Goal: Information Seeking & Learning: Learn about a topic

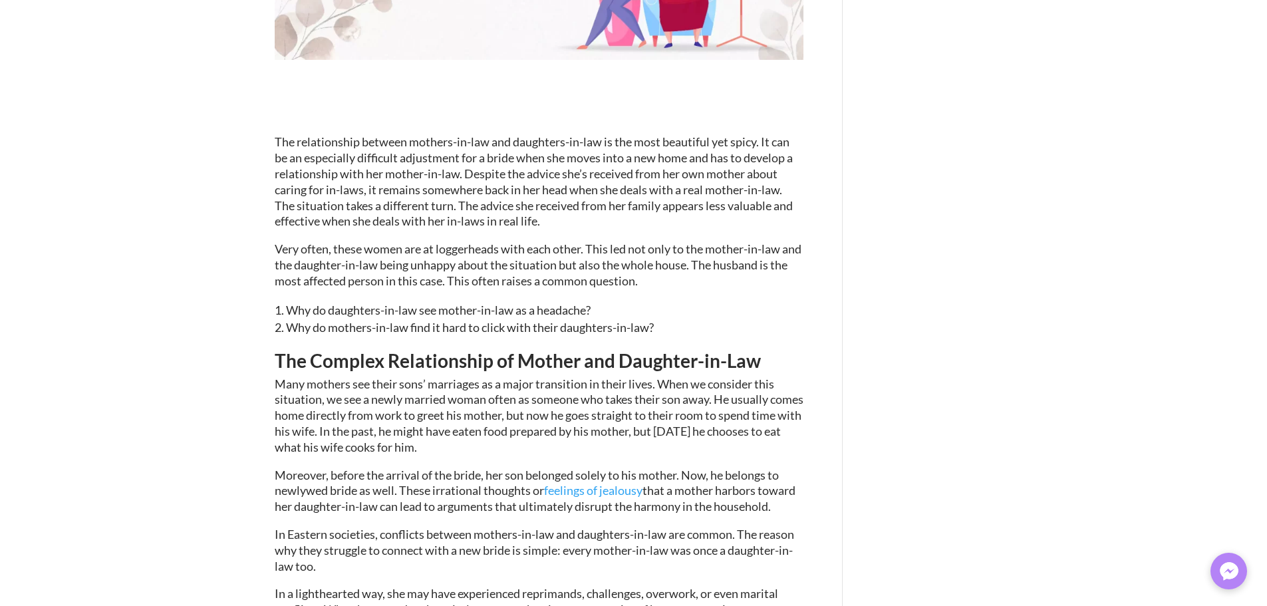
scroll to position [532, 0]
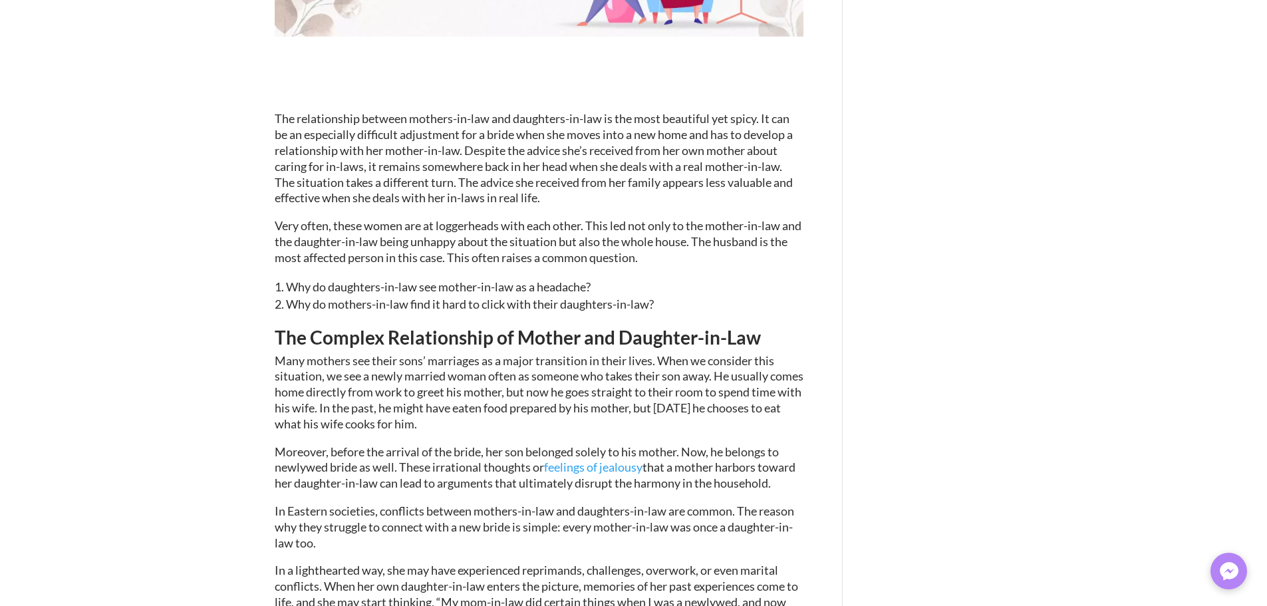
type textarea "*********"
type input "******"
type input "*******"
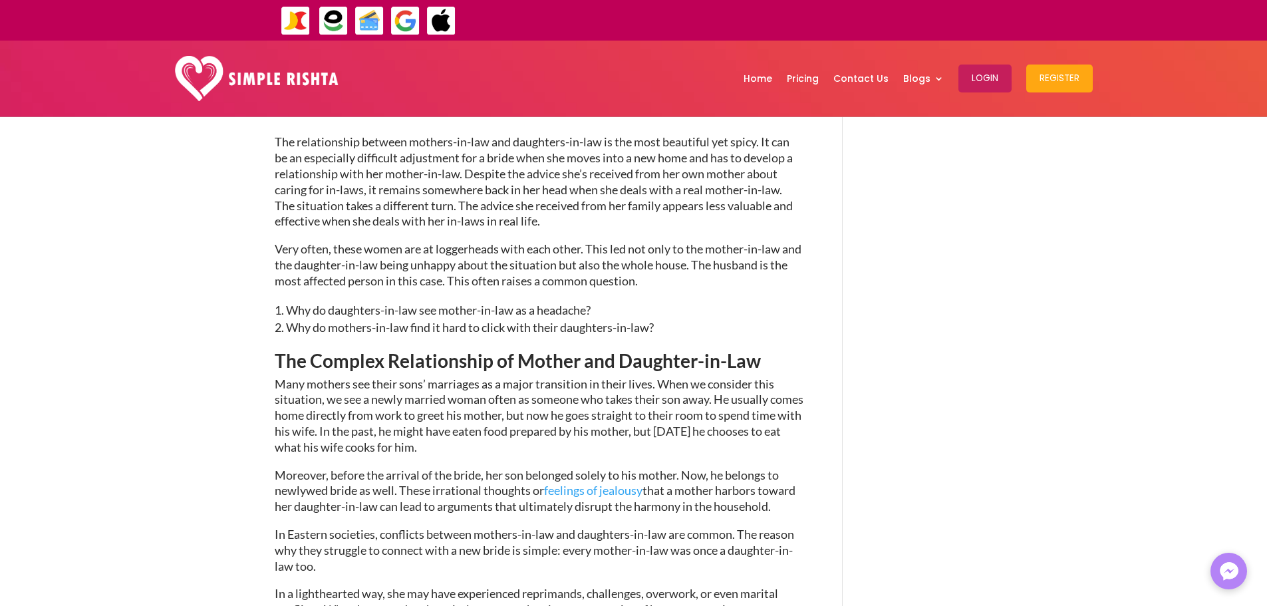
scroll to position [442, 0]
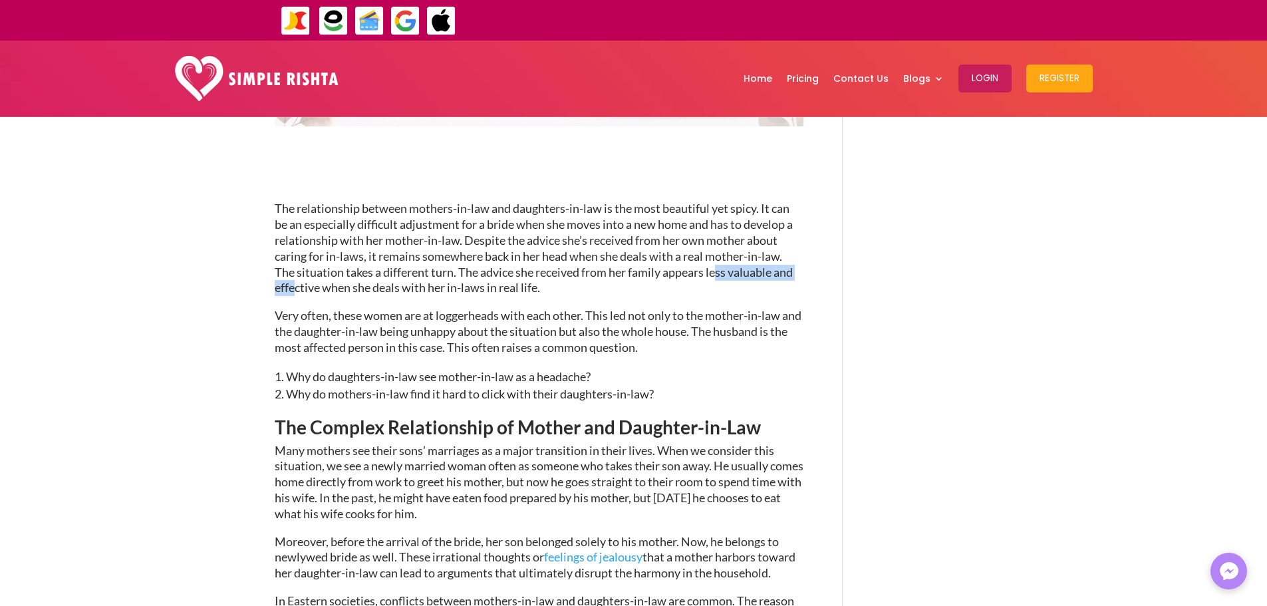
drag, startPoint x: 293, startPoint y: 281, endPoint x: 721, endPoint y: 279, distance: 428.2
click at [721, 279] on p "The relationship between mothers-in-law and daughters-in-law is the most beauti…" at bounding box center [539, 254] width 529 height 107
click at [576, 281] on p "The relationship between mothers-in-law and daughters-in-law is the most beauti…" at bounding box center [539, 254] width 529 height 107
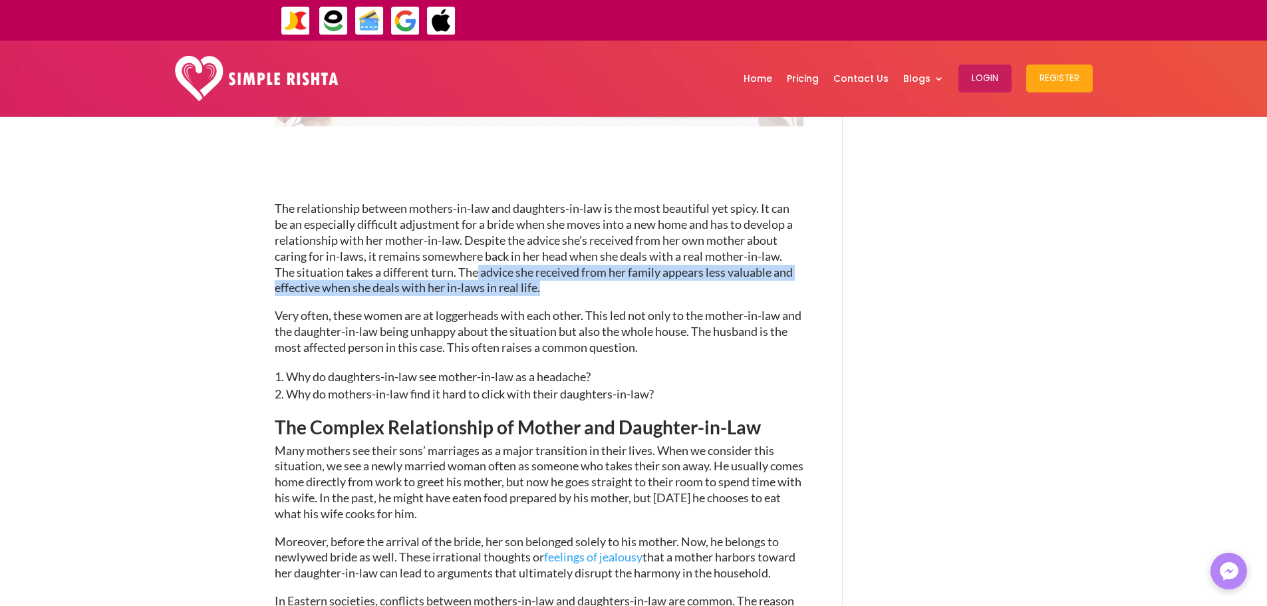
drag, startPoint x: 477, startPoint y: 271, endPoint x: 574, endPoint y: 293, distance: 99.5
click at [574, 293] on p "The relationship between mothers-in-law and daughters-in-law is the most beauti…" at bounding box center [539, 254] width 529 height 107
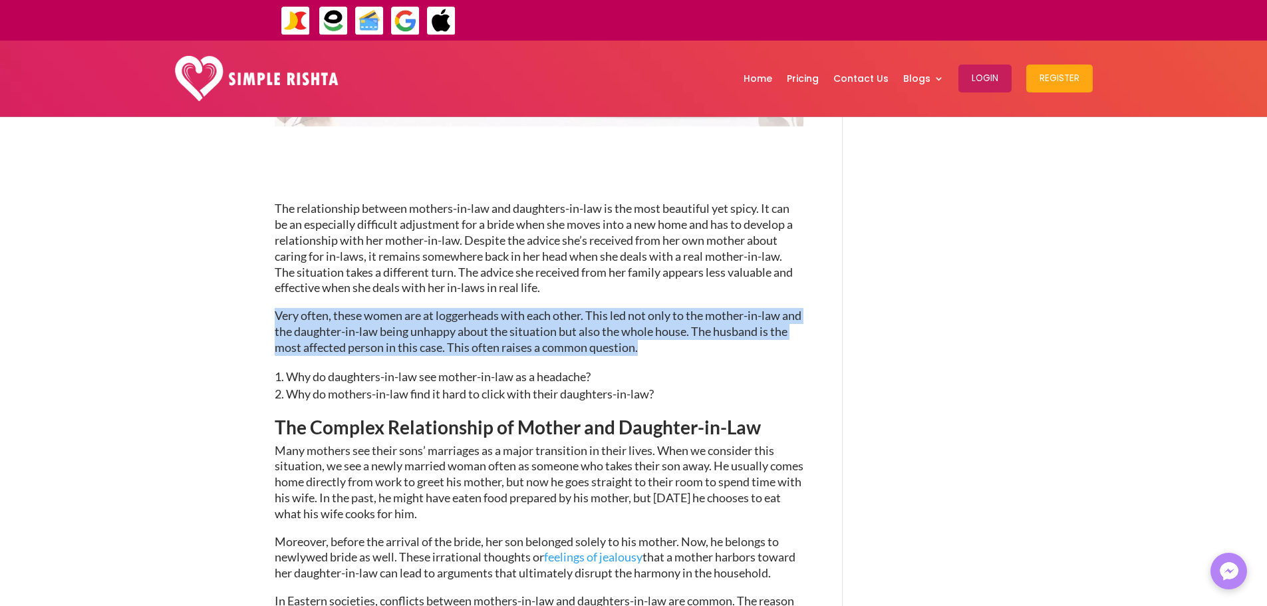
drag, startPoint x: 277, startPoint y: 314, endPoint x: 819, endPoint y: 342, distance: 542.0
click at [666, 334] on p "Very often, these women are at loggerheads with each other. This led not only t…" at bounding box center [539, 337] width 529 height 59
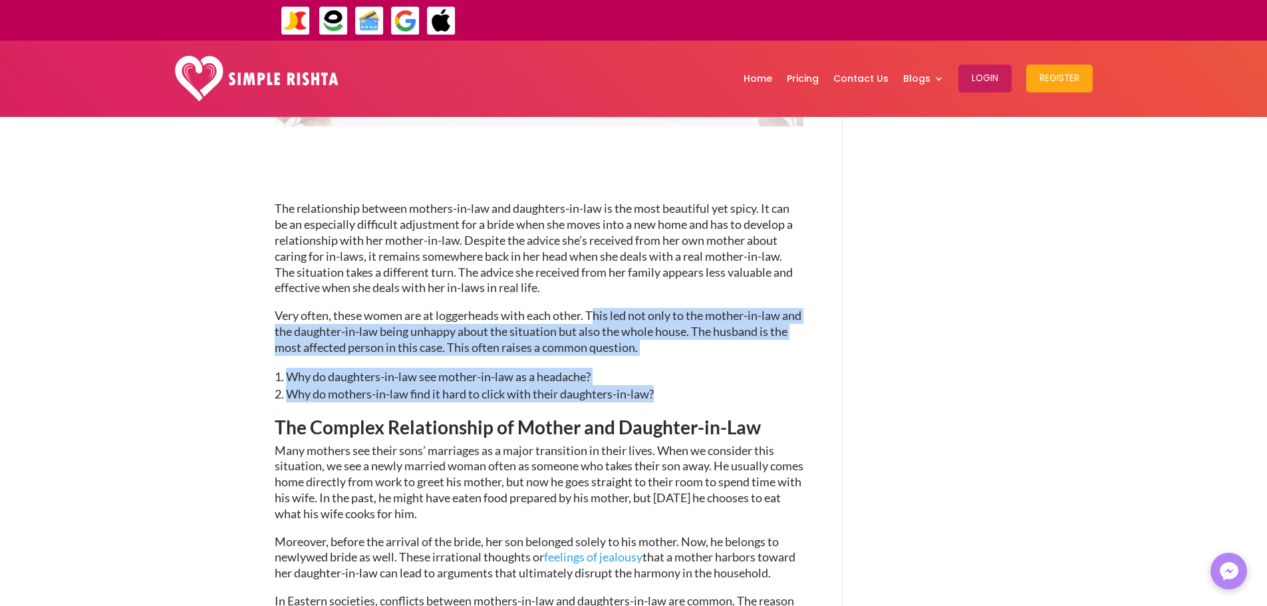
drag, startPoint x: 594, startPoint y: 311, endPoint x: 688, endPoint y: 403, distance: 130.7
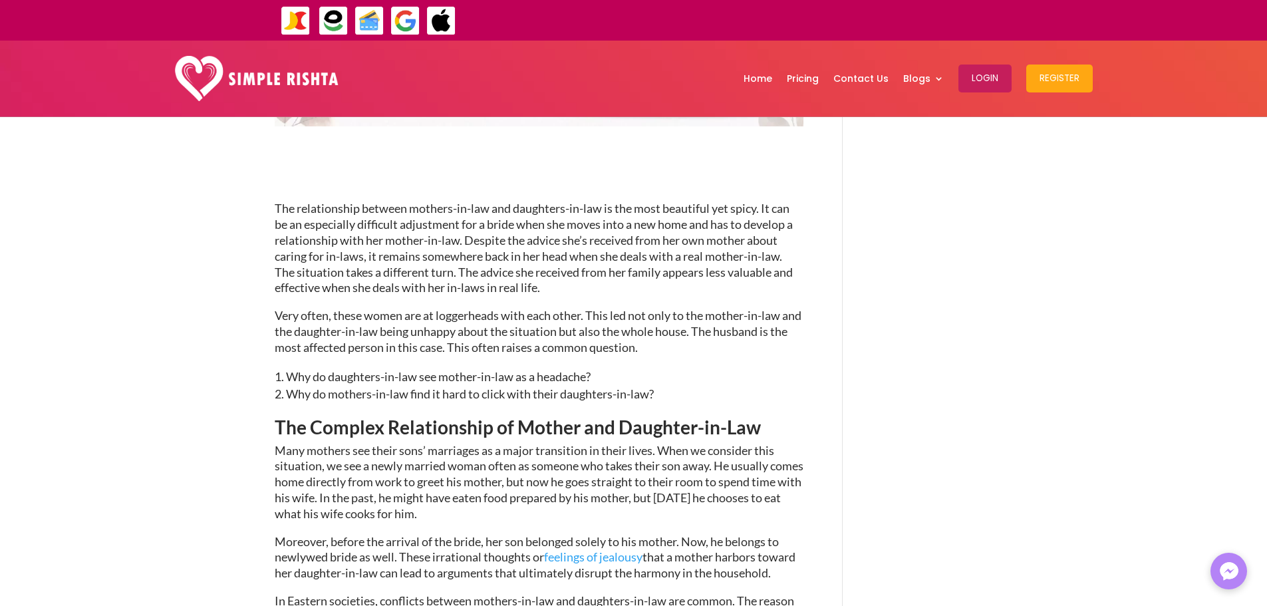
click at [353, 447] on p "Many mothers see their sons’ marriages as a major transition in their lives. Wh…" at bounding box center [539, 488] width 529 height 91
drag, startPoint x: 471, startPoint y: 350, endPoint x: 671, endPoint y: 361, distance: 200.5
click at [671, 361] on p "Very often, these women are at loggerheads with each other. This led not only t…" at bounding box center [539, 337] width 529 height 59
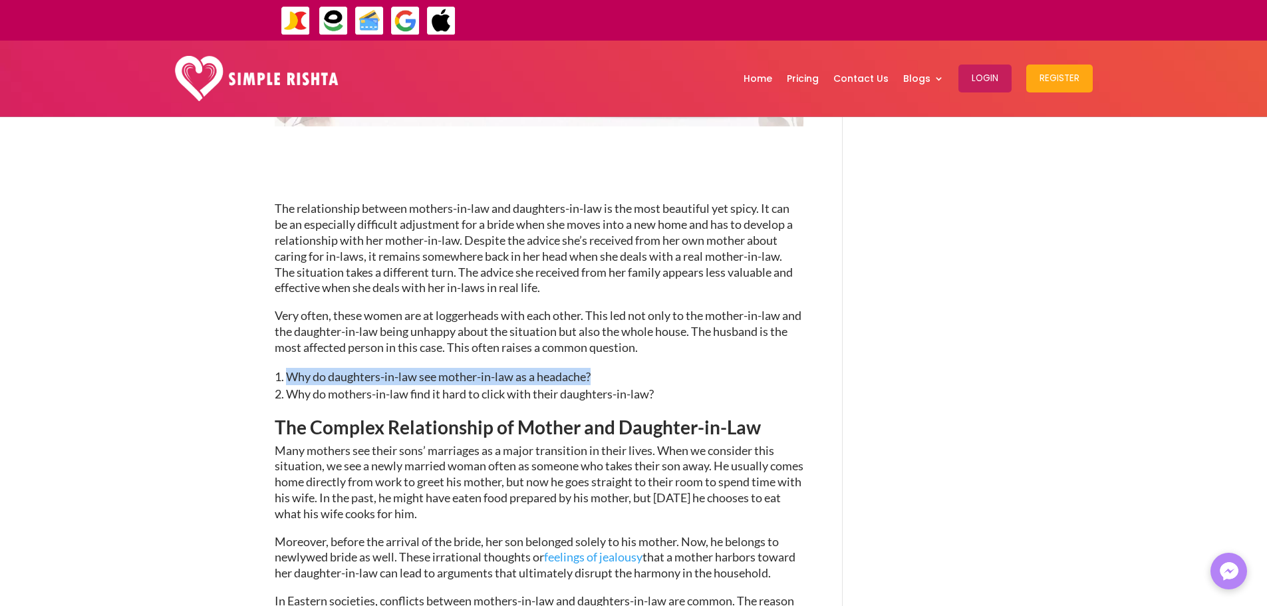
drag, startPoint x: 596, startPoint y: 368, endPoint x: 217, endPoint y: 381, distance: 379.2
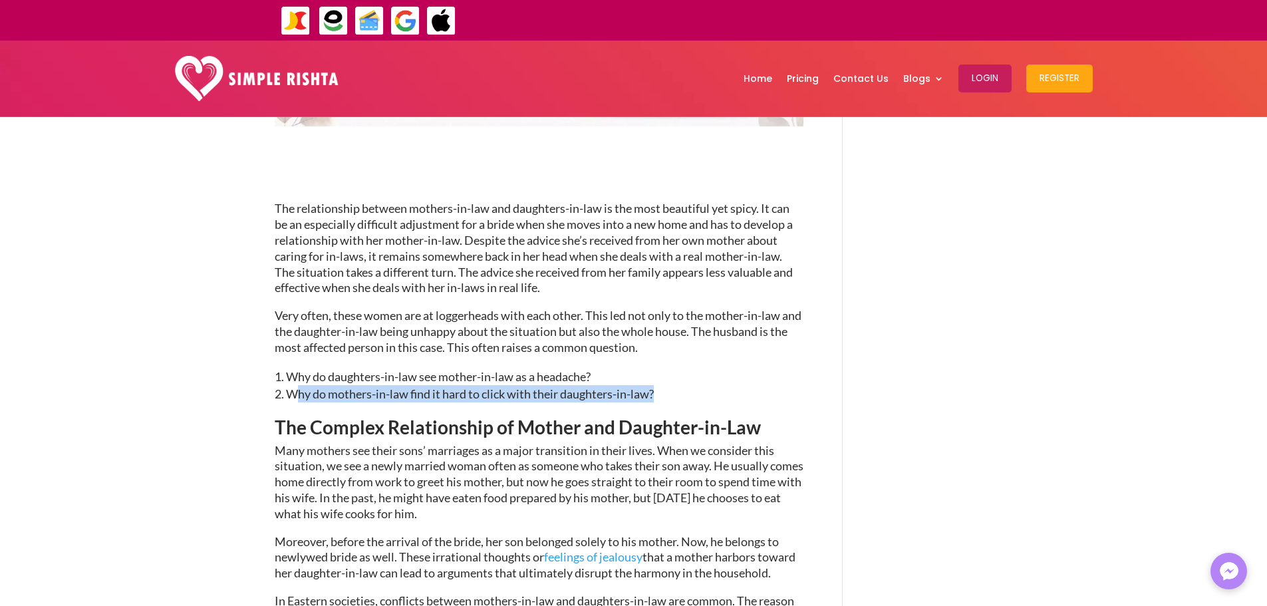
drag, startPoint x: 294, startPoint y: 396, endPoint x: 666, endPoint y: 398, distance: 371.7
click at [666, 398] on li "Why do mothers-in-law find it hard to click with their daughters-in-law?" at bounding box center [539, 393] width 529 height 17
click at [620, 344] on p "Very often, these women are at loggerheads with each other. This led not only t…" at bounding box center [539, 337] width 529 height 59
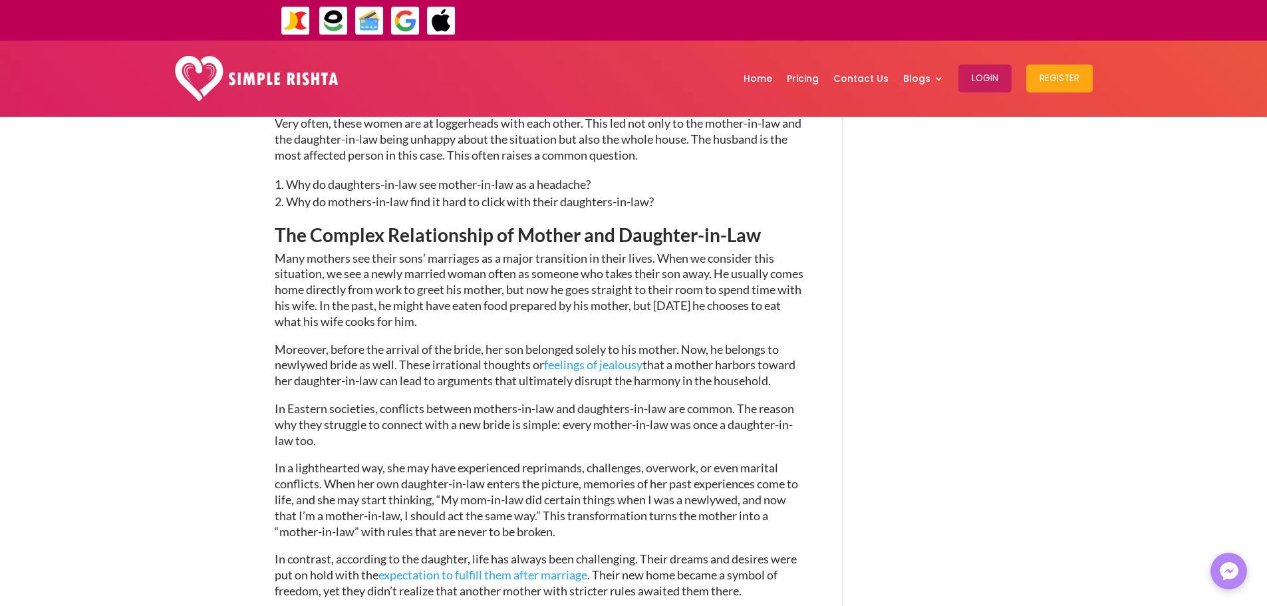
scroll to position [642, 0]
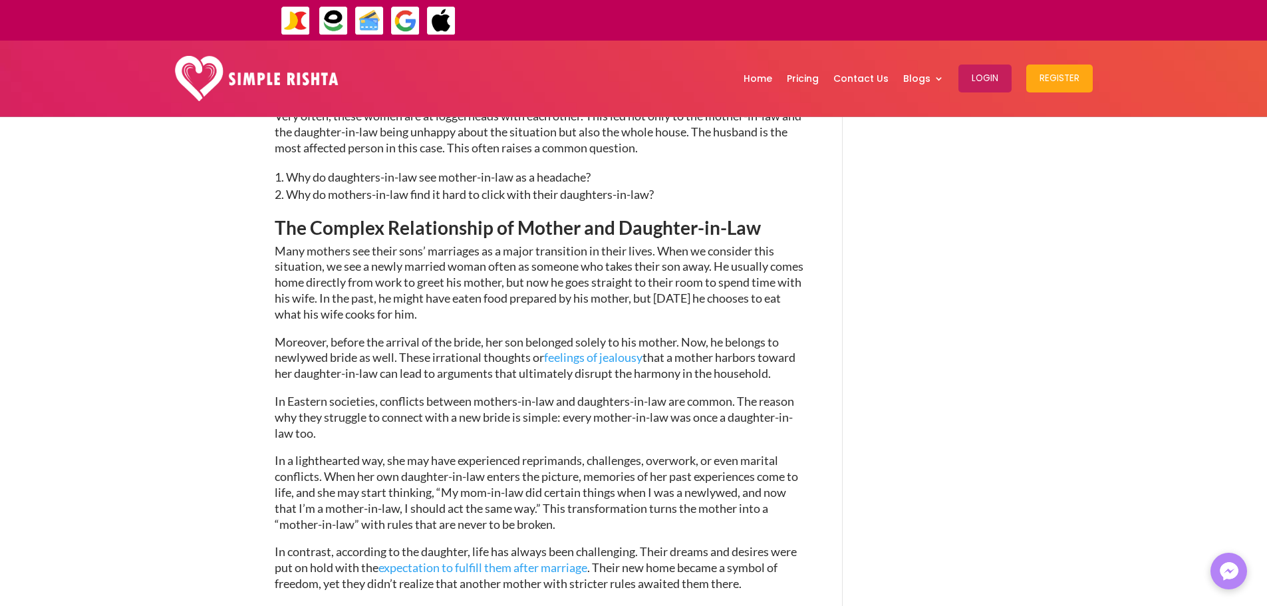
click at [275, 254] on p "Many mothers see their sons’ marriages as a major transition in their lives. Wh…" at bounding box center [539, 288] width 529 height 91
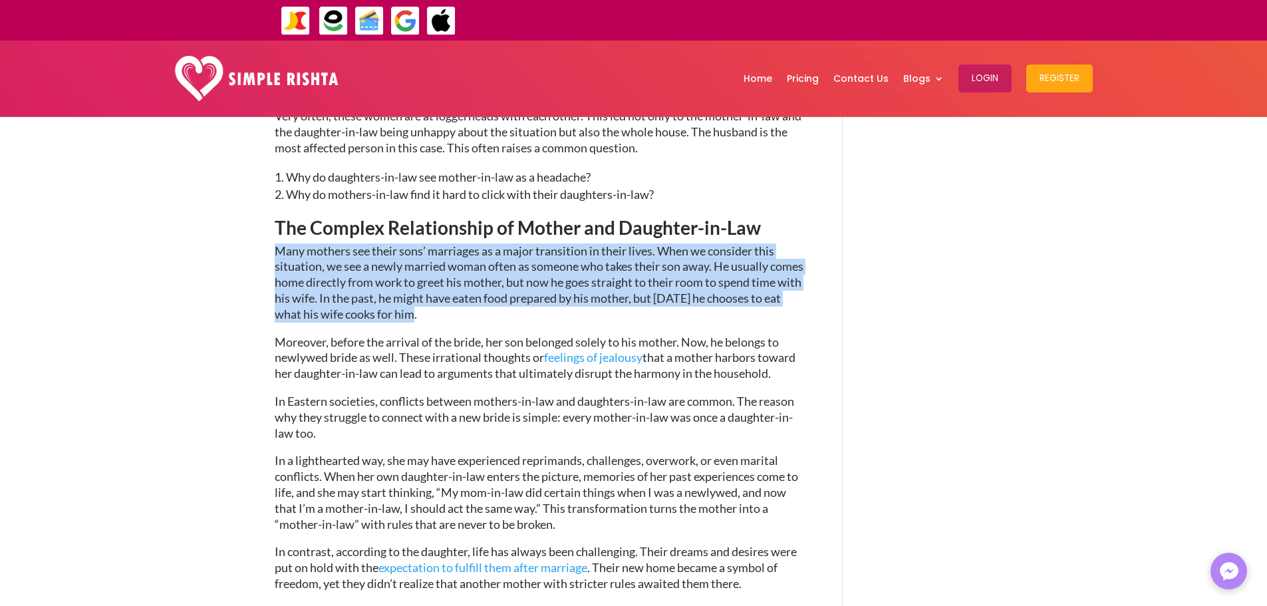
drag, startPoint x: 275, startPoint y: 251, endPoint x: 727, endPoint y: 307, distance: 455.5
click at [727, 307] on p "Many mothers see their sons’ marriages as a major transition in their lives. Wh…" at bounding box center [539, 288] width 529 height 91
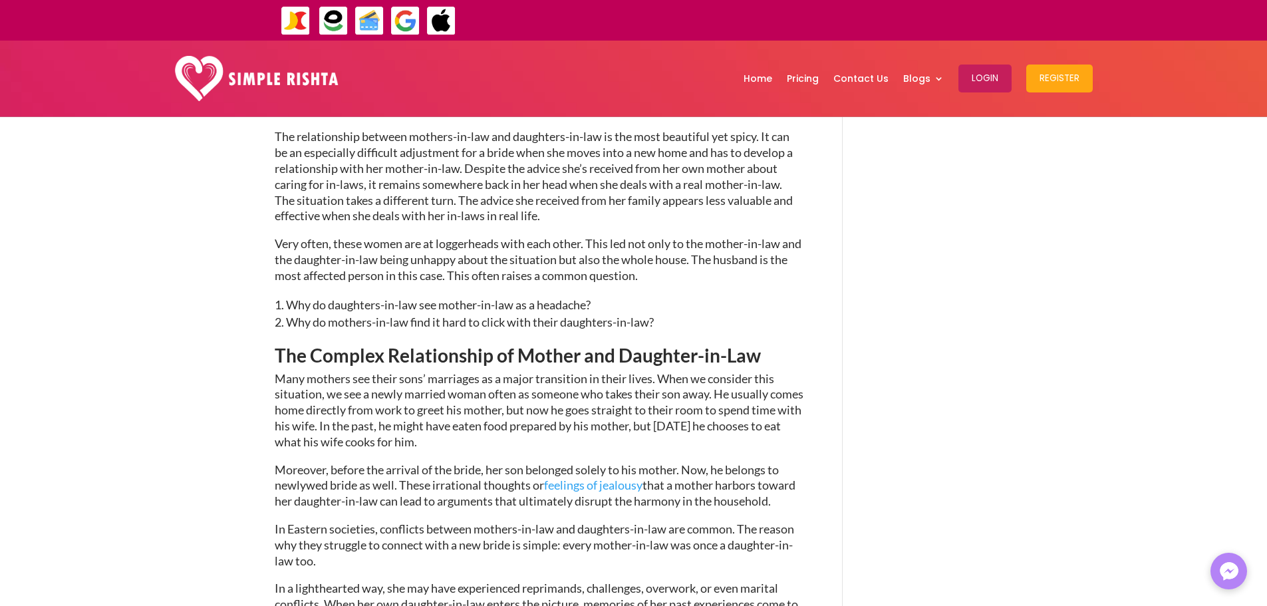
scroll to position [509, 0]
